Goal: Check status

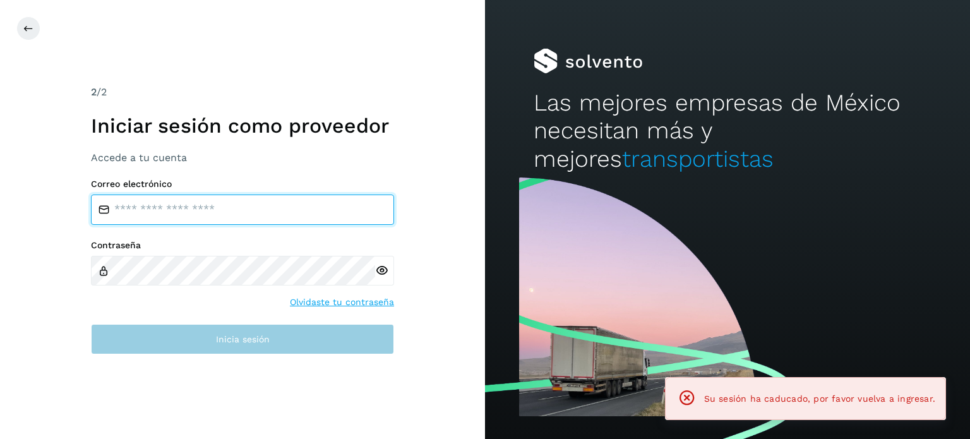
type input "**********"
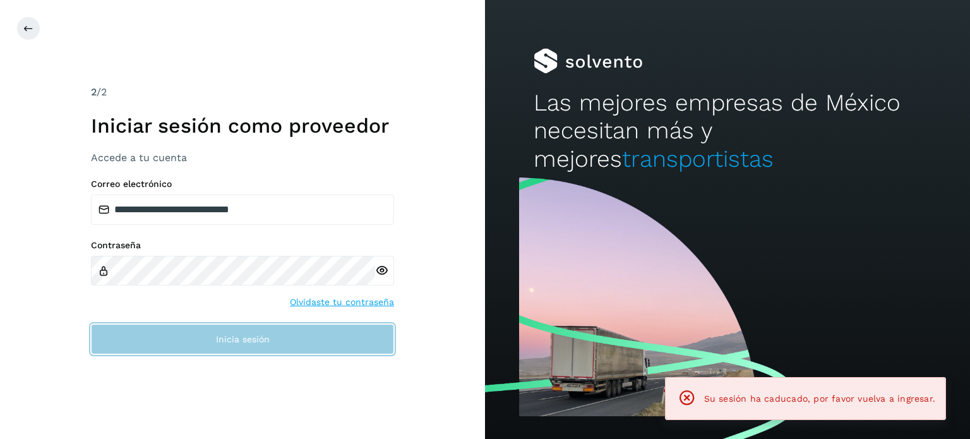
click at [258, 343] on span "Inicia sesión" at bounding box center [243, 339] width 54 height 9
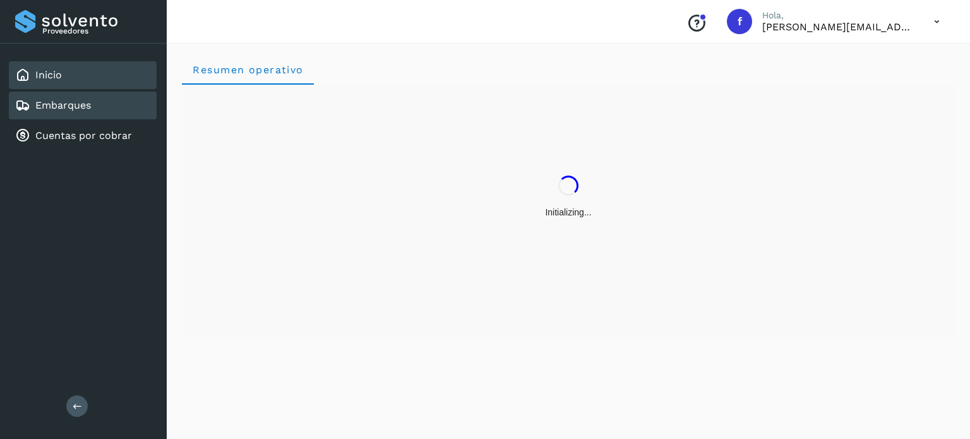
click at [61, 104] on link "Embarques" at bounding box center [63, 105] width 56 height 12
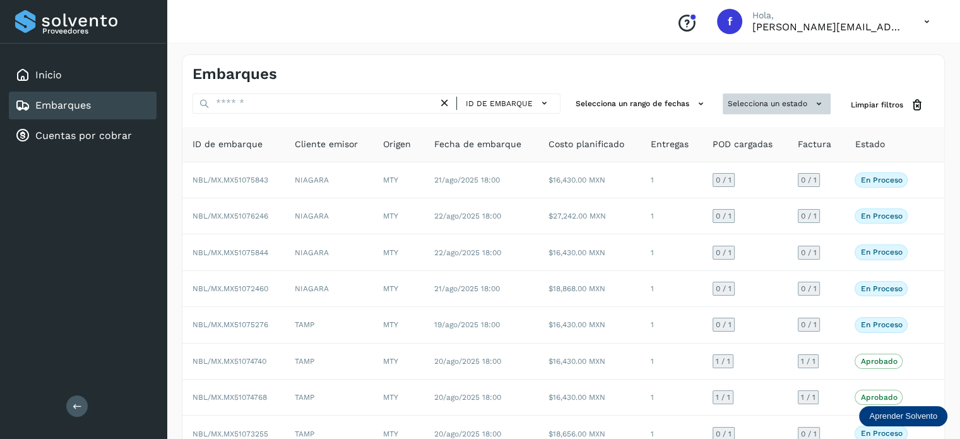
click at [808, 100] on button "Selecciona un estado" at bounding box center [777, 103] width 108 height 21
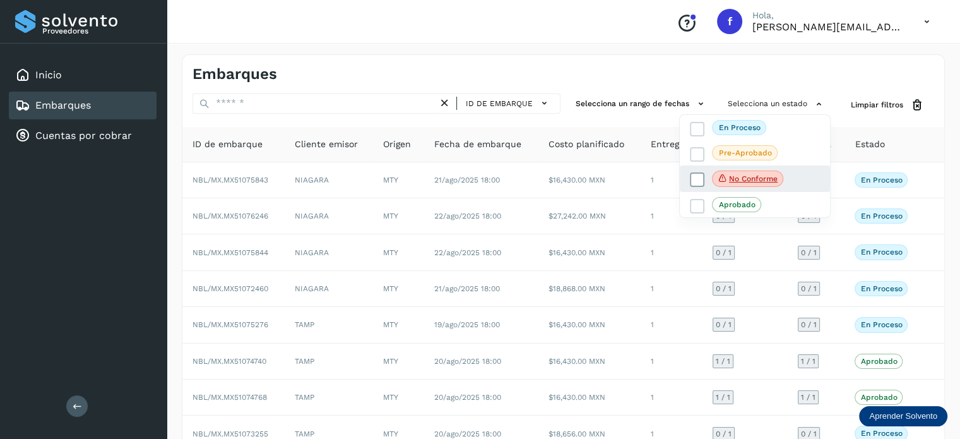
click at [734, 171] on span "No conforme" at bounding box center [747, 178] width 71 height 16
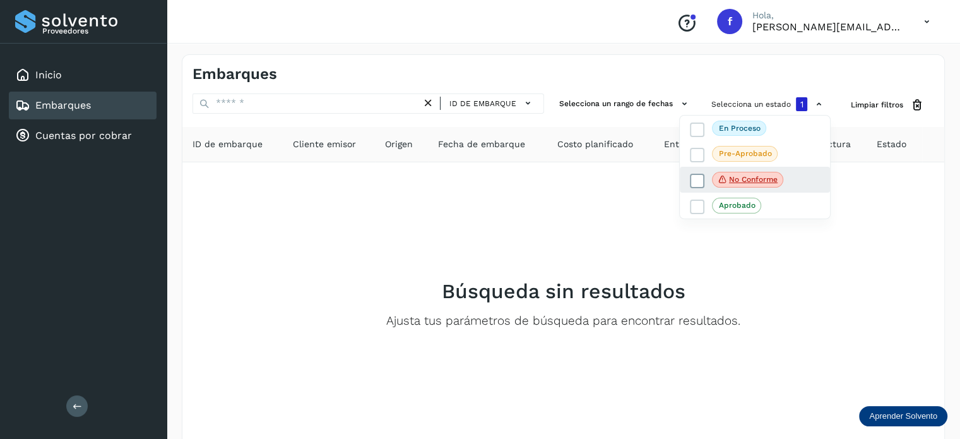
click at [695, 177] on icon at bounding box center [697, 180] width 13 height 13
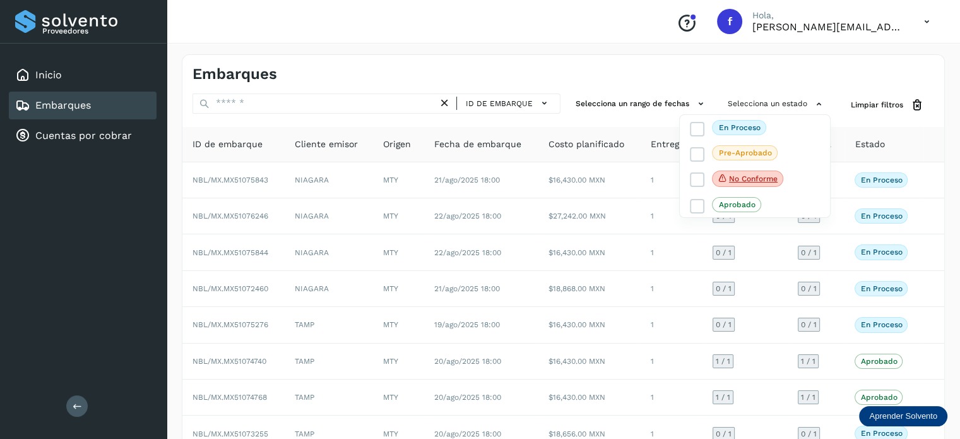
click at [263, 24] on div at bounding box center [480, 219] width 960 height 439
